Goal: Navigation & Orientation: Find specific page/section

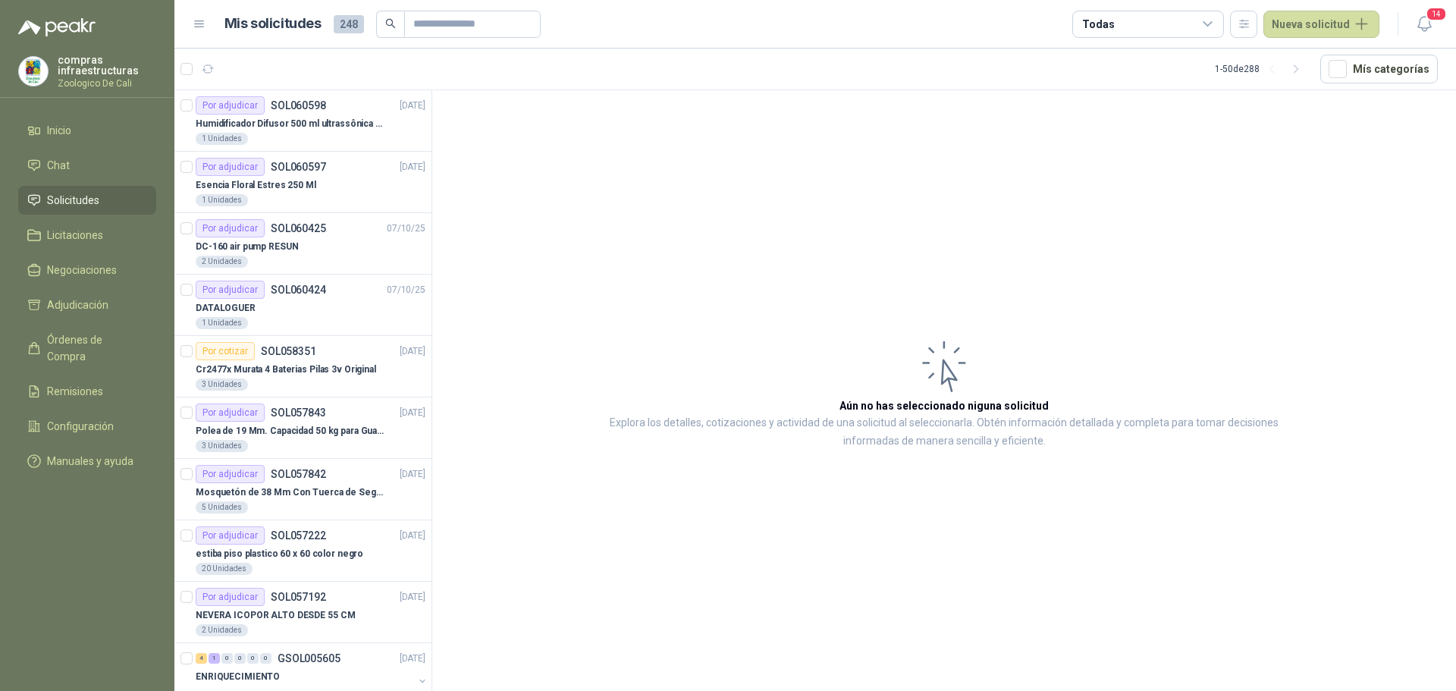
click at [82, 194] on span "Solicitudes" at bounding box center [73, 200] width 52 height 17
click at [65, 158] on span "Chat" at bounding box center [58, 165] width 23 height 17
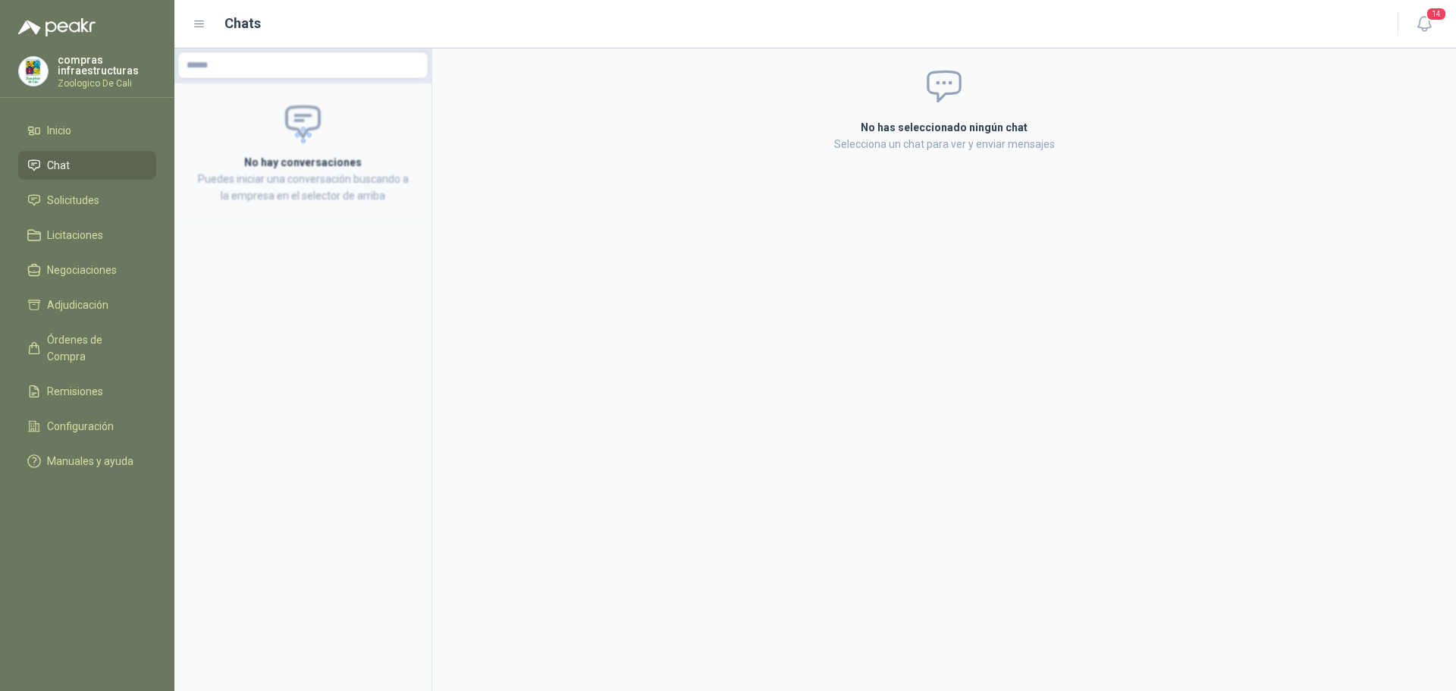
click at [102, 217] on ul "Inicio Chat Solicitudes Licitaciones Negociaciones Adjudicación Órdenes de Comp…" at bounding box center [87, 299] width 174 height 366
click at [107, 187] on link "Solicitudes" at bounding box center [87, 200] width 138 height 29
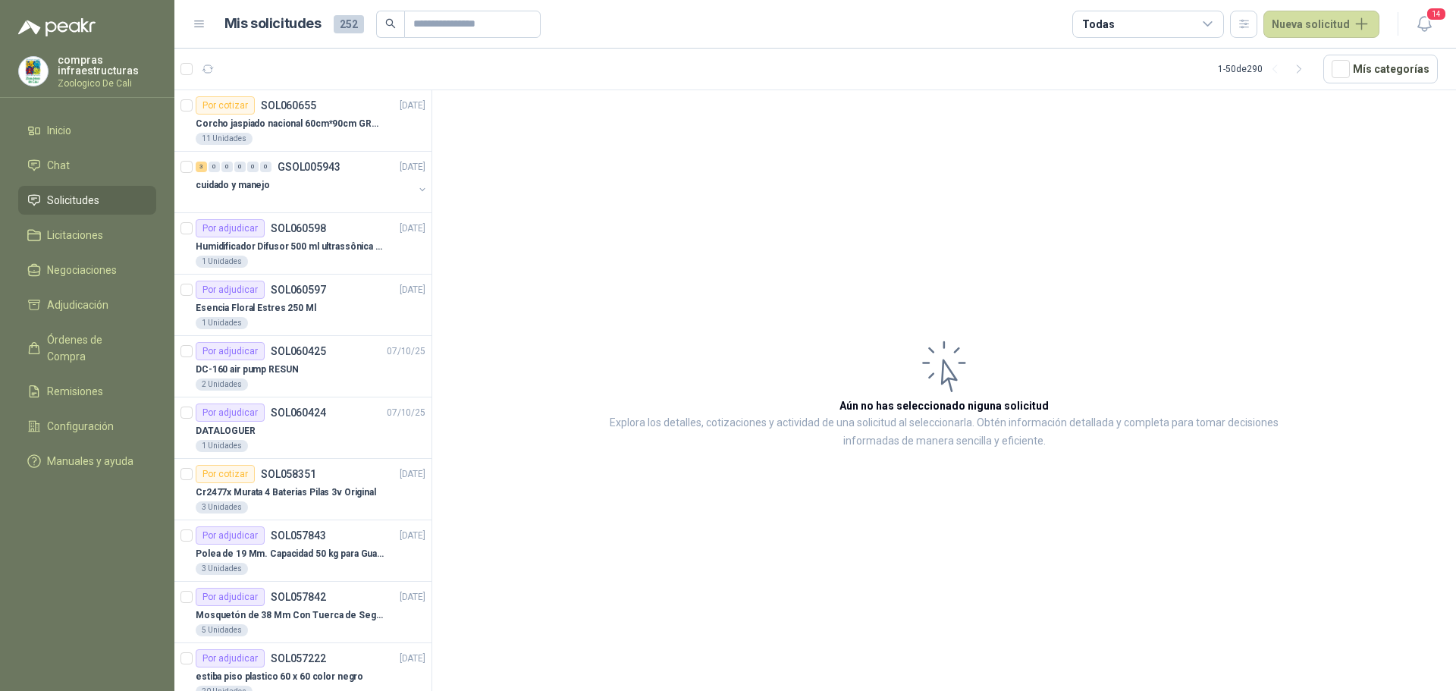
click at [109, 197] on li "Solicitudes" at bounding box center [87, 200] width 120 height 17
